Goal: Find specific page/section: Find specific page/section

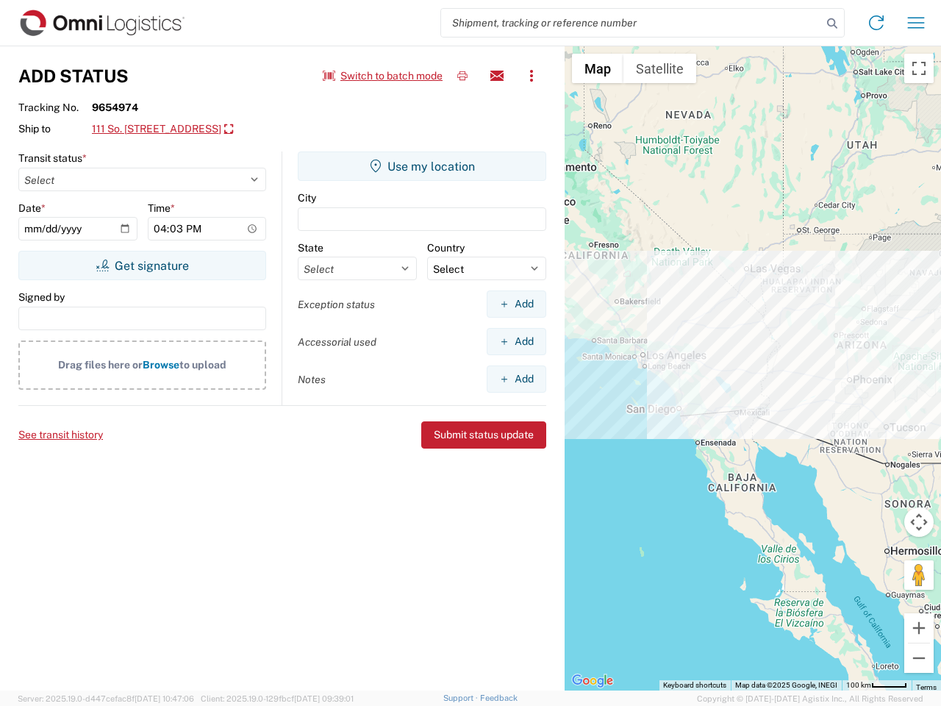
click at [631, 23] on input "search" at bounding box center [631, 23] width 381 height 28
click at [832, 24] on icon at bounding box center [832, 23] width 21 height 21
click at [876, 23] on icon at bounding box center [876, 23] width 24 height 24
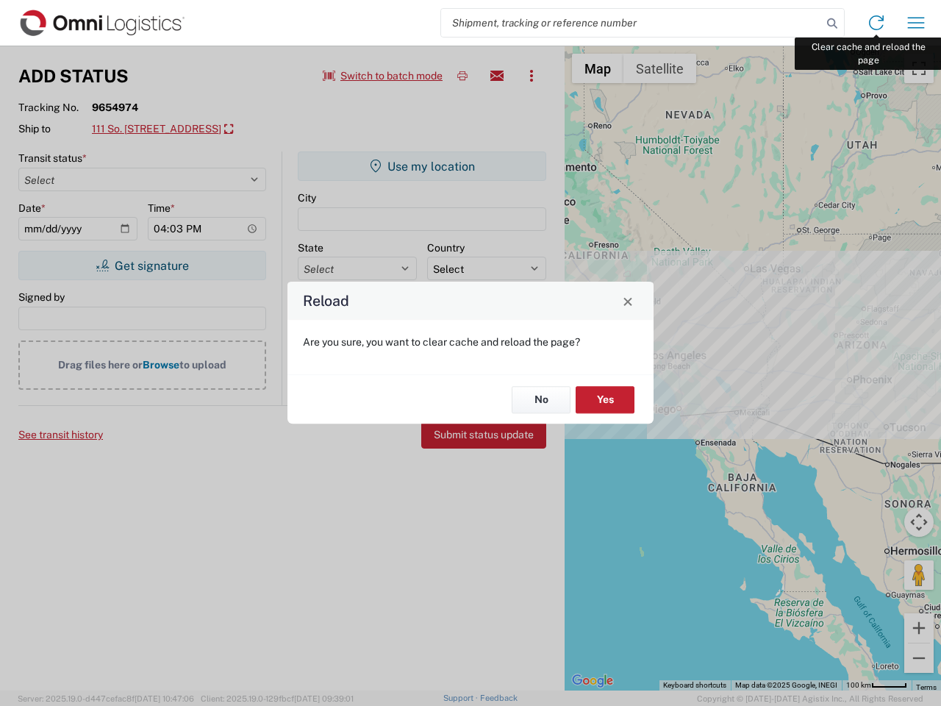
click at [916, 23] on div "Reload Are you sure, you want to clear cache and reload the page? No Yes" at bounding box center [470, 353] width 941 height 706
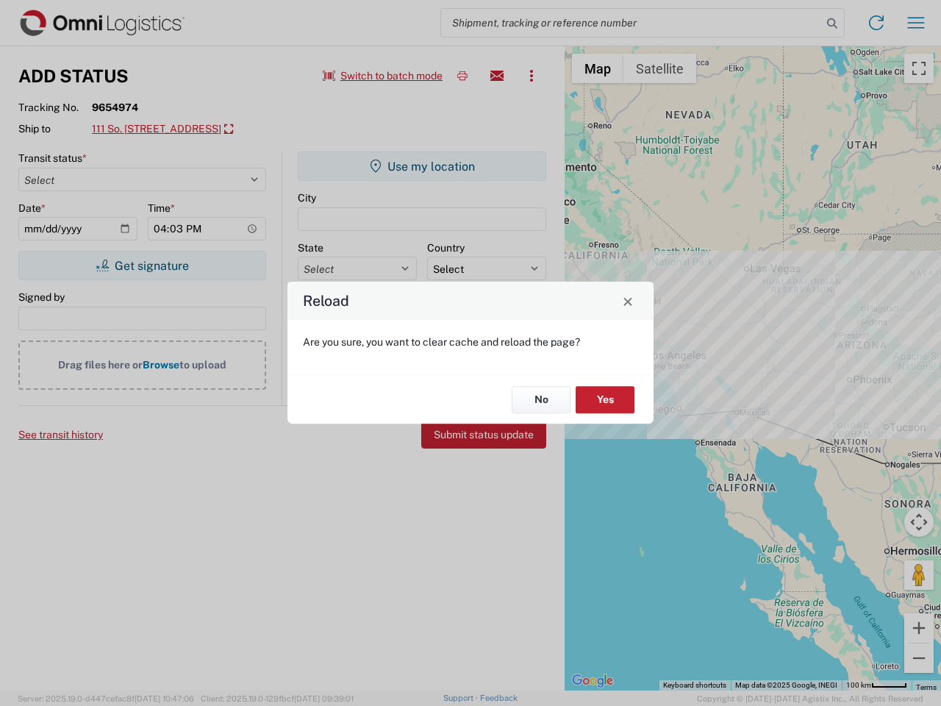
click at [383, 76] on div "Reload Are you sure, you want to clear cache and reload the page? No Yes" at bounding box center [470, 353] width 941 height 706
click at [462, 76] on div "Reload Are you sure, you want to clear cache and reload the page? No Yes" at bounding box center [470, 353] width 941 height 706
click at [497, 76] on div "Reload Are you sure, you want to clear cache and reload the page? No Yes" at bounding box center [470, 353] width 941 height 706
click at [531, 76] on div "Reload Are you sure, you want to clear cache and reload the page? No Yes" at bounding box center [470, 353] width 941 height 706
click at [188, 129] on div "Reload Are you sure, you want to clear cache and reload the page? No Yes" at bounding box center [470, 353] width 941 height 706
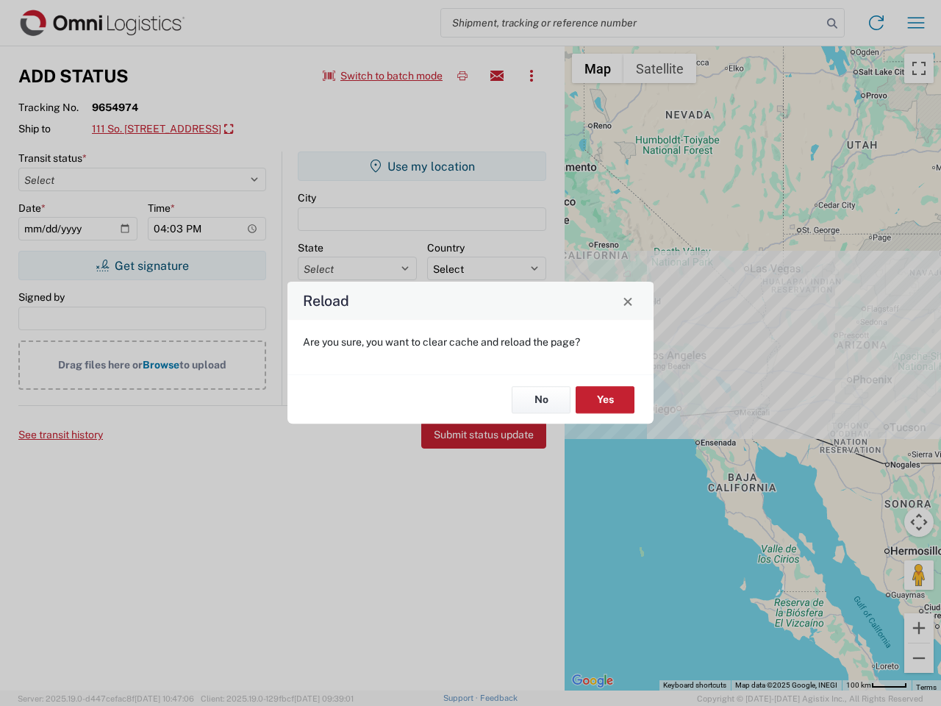
click at [142, 265] on div "Reload Are you sure, you want to clear cache and reload the page? No Yes" at bounding box center [470, 353] width 941 height 706
